Goal: Task Accomplishment & Management: Manage account settings

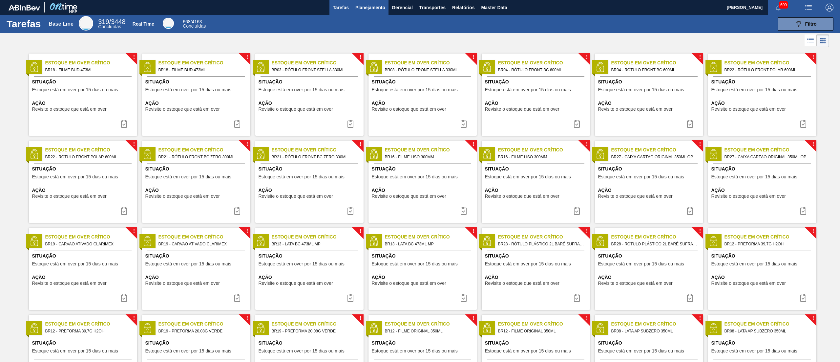
click at [361, 4] on span "Planejamento" at bounding box center [370, 8] width 30 height 8
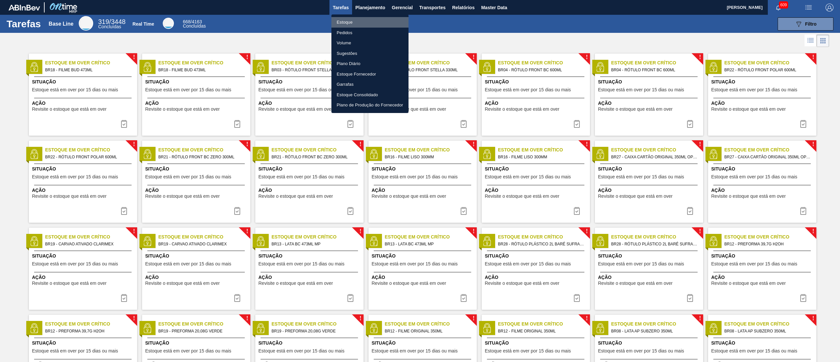
click at [358, 20] on li "Estoque" at bounding box center [369, 22] width 77 height 11
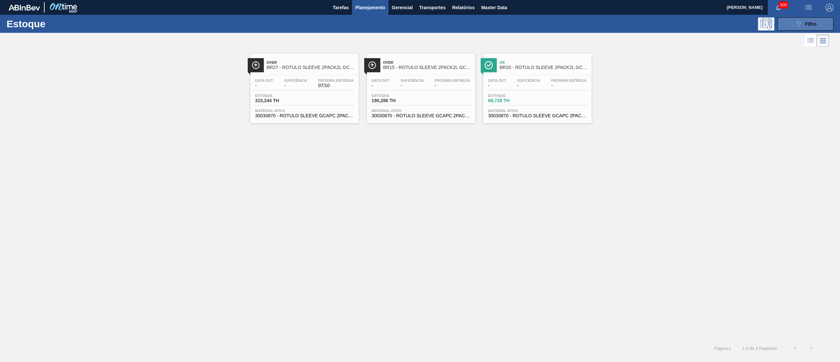
click at [792, 20] on button "089F7B8B-B2A5-4AFE-B5C0-19BA573D28AC Filtro" at bounding box center [806, 23] width 56 height 13
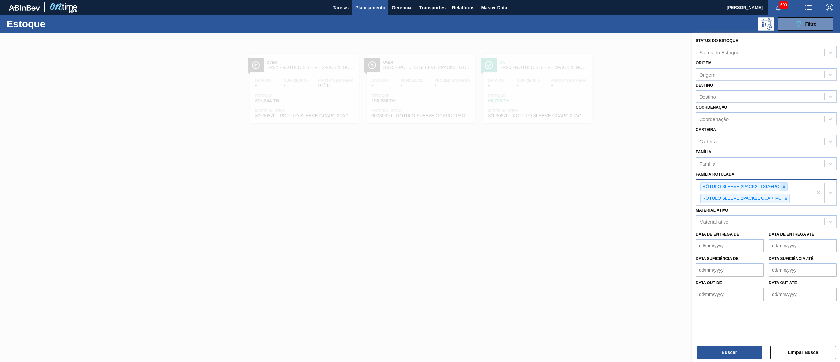
click at [785, 185] on icon at bounding box center [784, 186] width 5 height 5
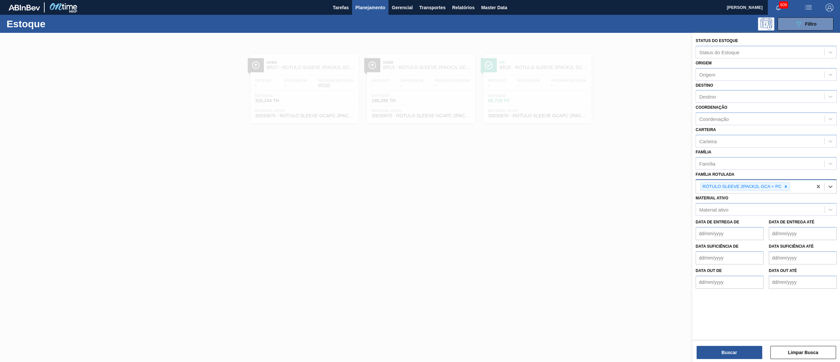
click at [785, 185] on icon at bounding box center [786, 186] width 5 height 5
click at [729, 161] on div "Família" at bounding box center [760, 163] width 128 height 10
type input "filme de"
click at [727, 175] on div "Filme Decorado" at bounding box center [766, 180] width 141 height 12
click at [730, 100] on div "Destino" at bounding box center [760, 97] width 128 height 10
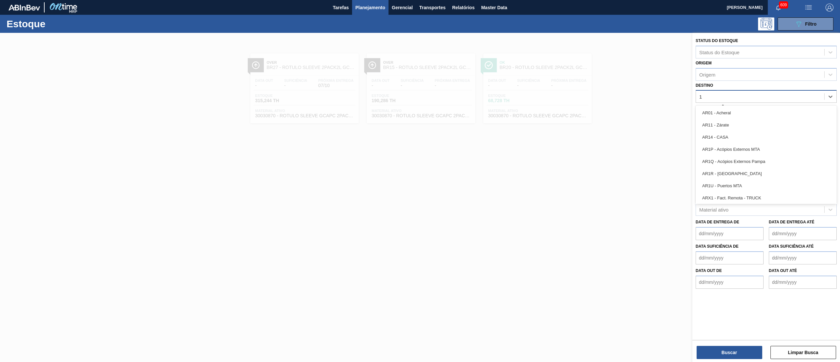
type input "18"
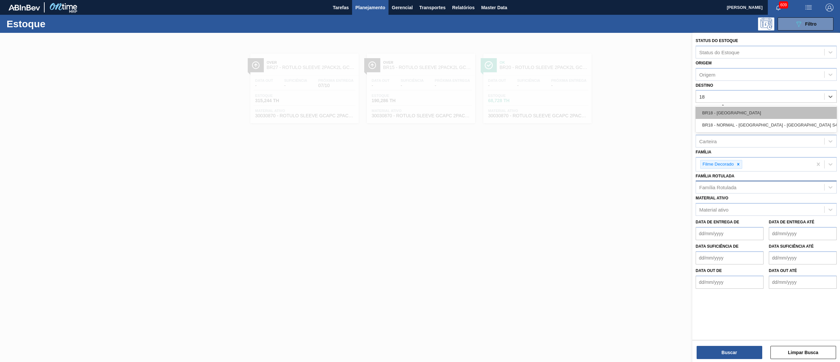
click at [734, 109] on div "BR18 - [GEOGRAPHIC_DATA]" at bounding box center [766, 113] width 141 height 12
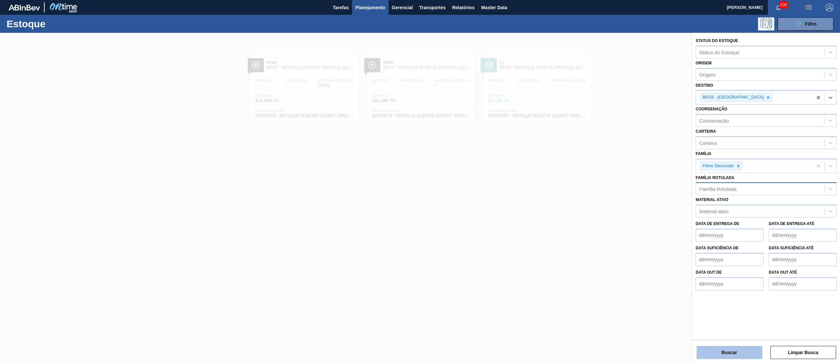
click at [713, 353] on button "Buscar" at bounding box center [730, 352] width 66 height 13
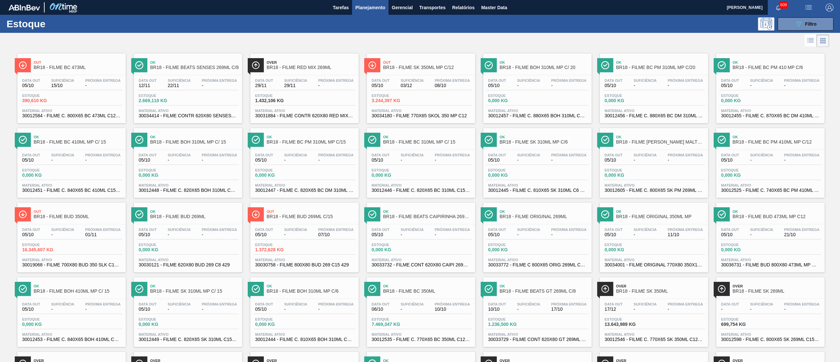
scroll to position [226, 0]
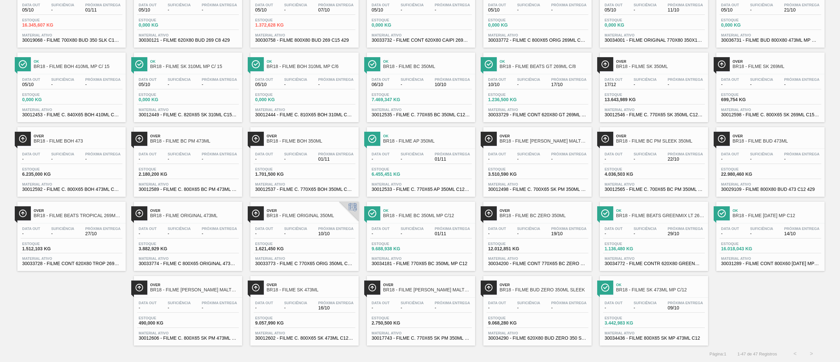
click at [547, 112] on span "30033729 - FILME CONT 620X80 GT 269ML C 8 NIV25" at bounding box center [537, 114] width 98 height 5
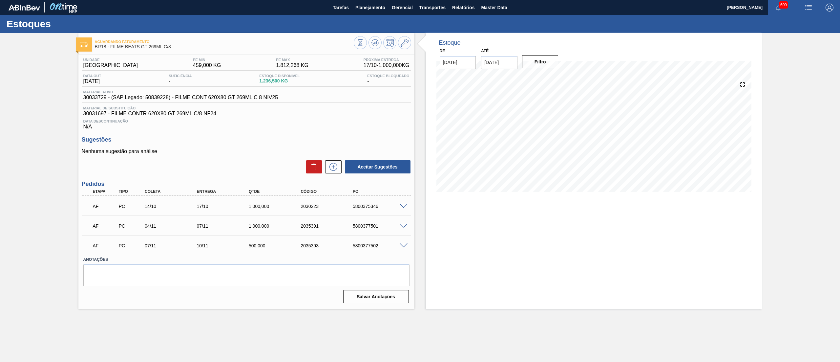
click at [401, 205] on span at bounding box center [404, 206] width 8 height 5
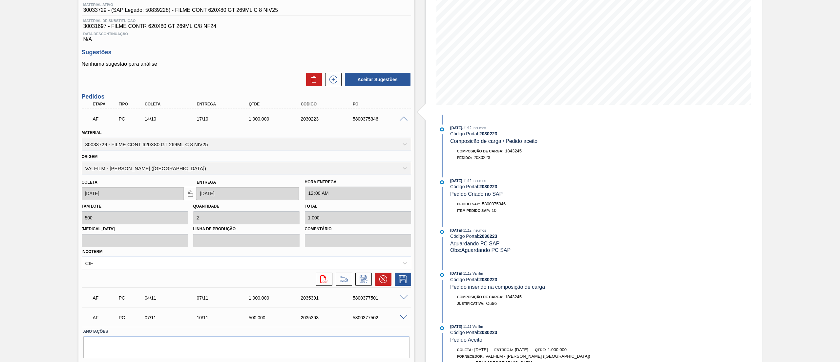
scroll to position [106, 0]
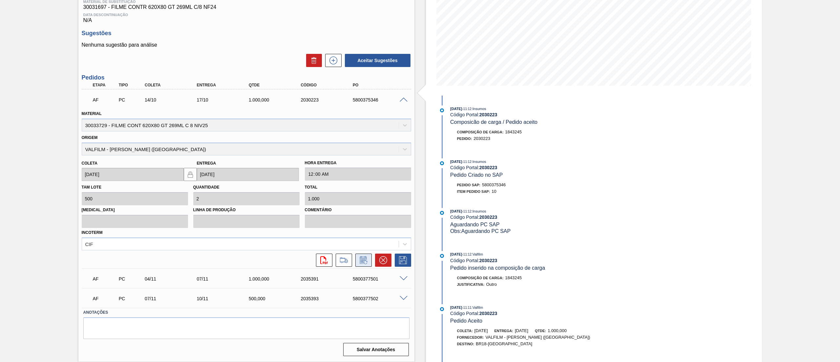
click at [368, 261] on button at bounding box center [363, 259] width 16 height 13
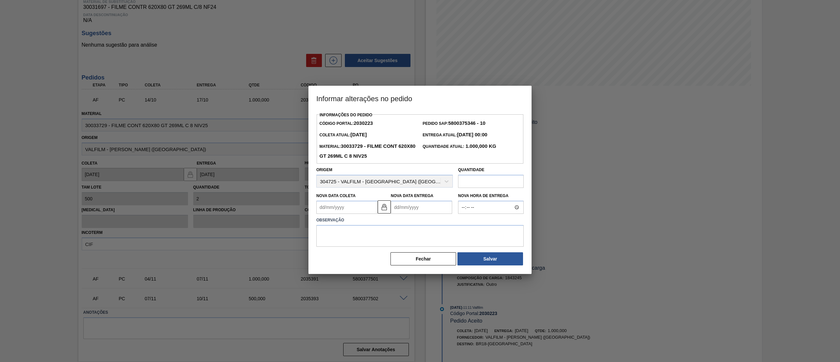
click at [357, 208] on Coleta2030223 "Nova Data Coleta" at bounding box center [346, 206] width 61 height 13
click at [334, 257] on div "6" at bounding box center [334, 254] width 9 height 9
type Coleta2030223 "[DATE]"
type Entrega2030223 "[DATE]"
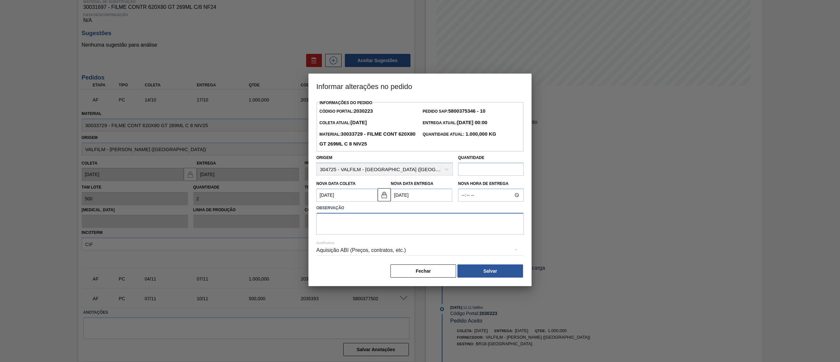
click at [383, 223] on textarea at bounding box center [419, 224] width 207 height 22
click at [331, 218] on textarea "anteciáção da entrega" at bounding box center [419, 224] width 207 height 22
click at [340, 220] on textarea "anteciáção da entrega" at bounding box center [419, 224] width 207 height 22
type textarea "antecipação da entrega"
click at [512, 268] on button "Salvar" at bounding box center [490, 270] width 66 height 13
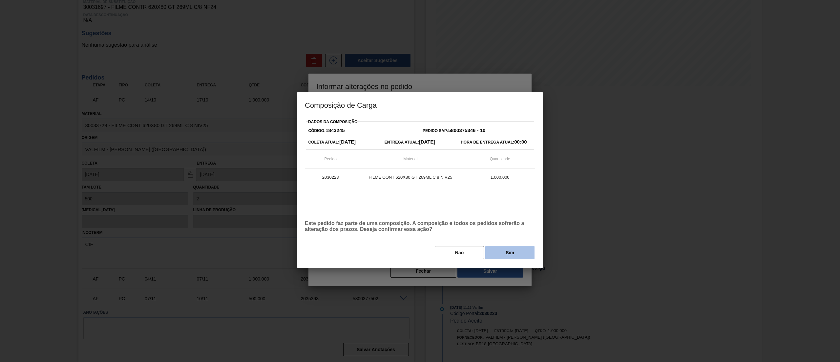
click at [512, 255] on button "Sim" at bounding box center [509, 252] width 49 height 13
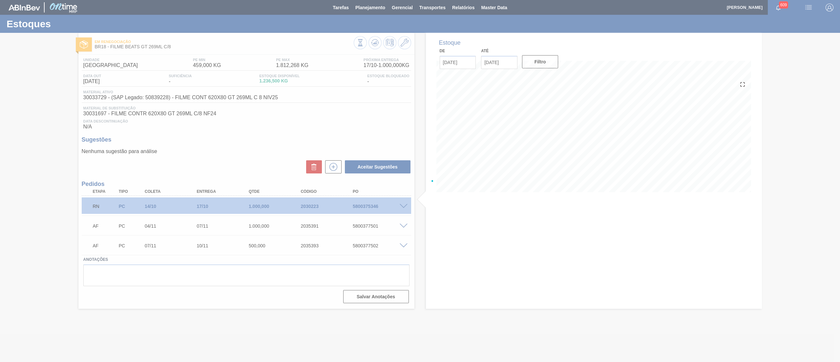
scroll to position [0, 0]
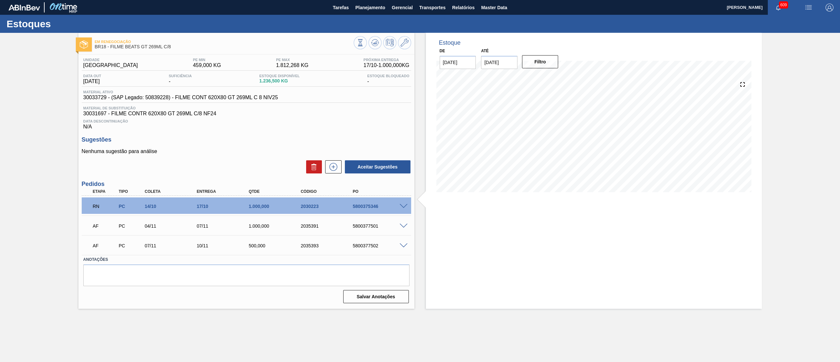
click at [406, 206] on span at bounding box center [404, 206] width 8 height 5
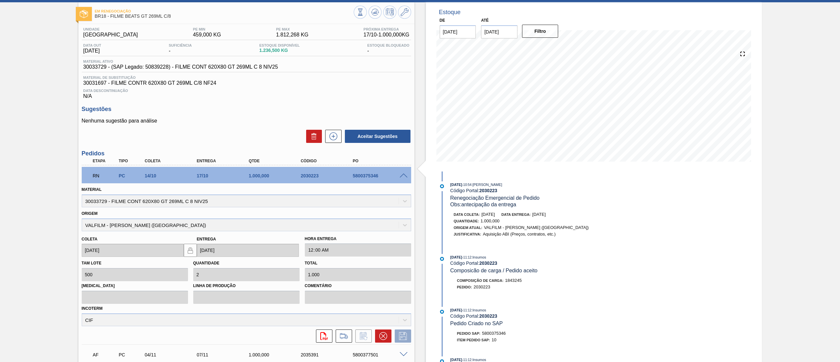
scroll to position [43, 0]
